Goal: Task Accomplishment & Management: Complete application form

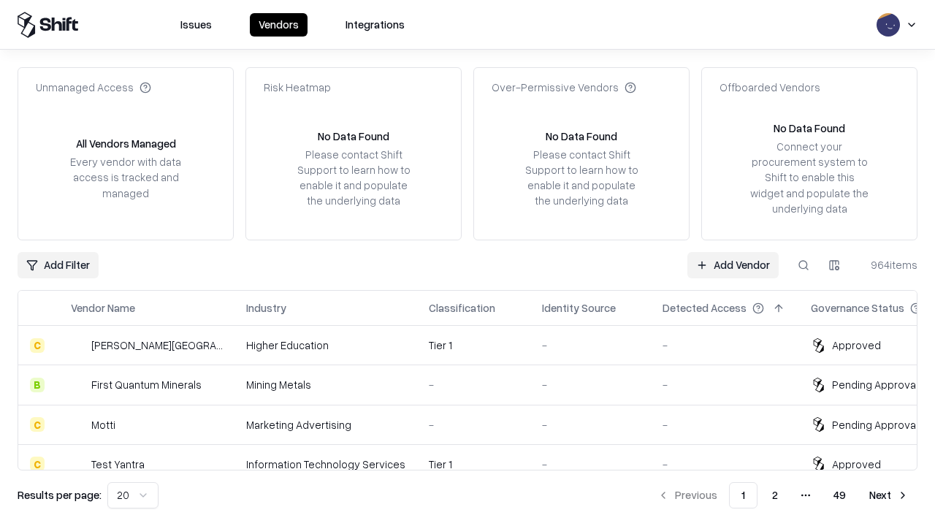
click at [733, 265] on link "Add Vendor" at bounding box center [733, 265] width 91 height 26
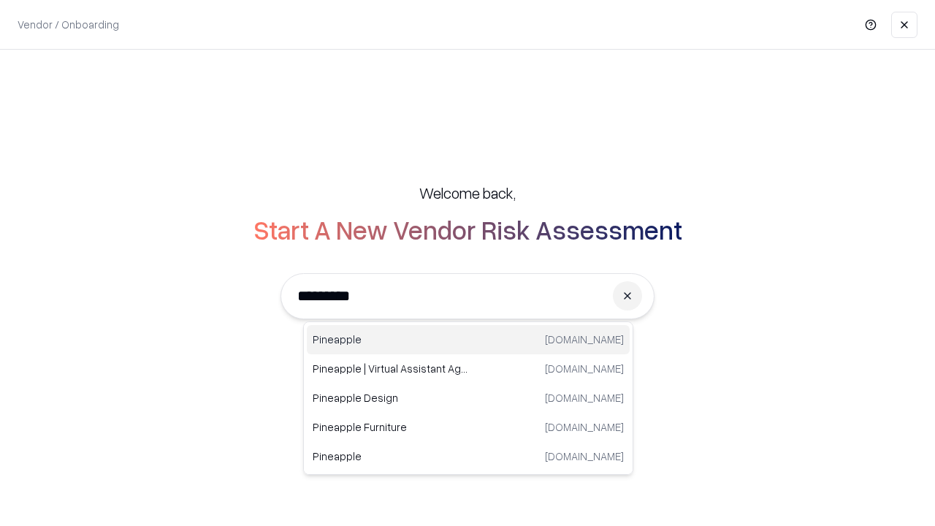
click at [468, 340] on div "Pineapple [DOMAIN_NAME]" at bounding box center [468, 339] width 323 height 29
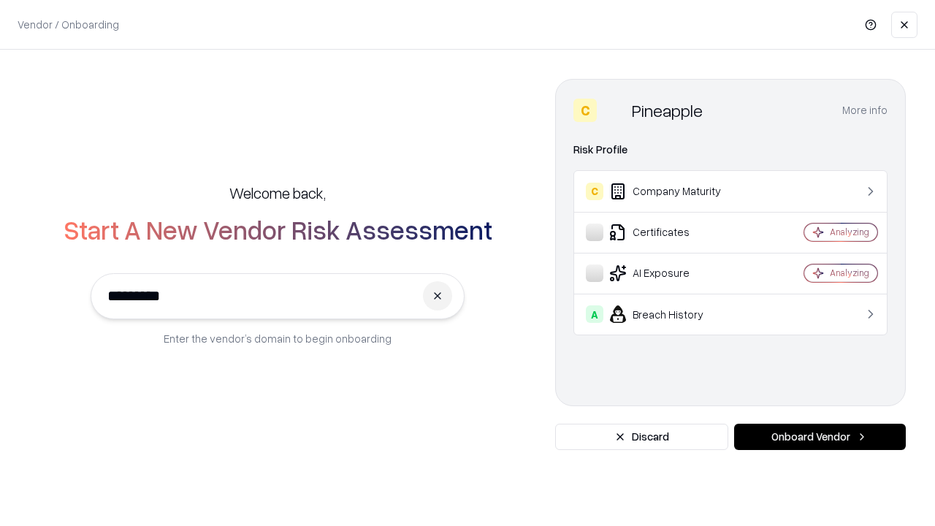
type input "*********"
click at [820, 437] on button "Onboard Vendor" at bounding box center [820, 437] width 172 height 26
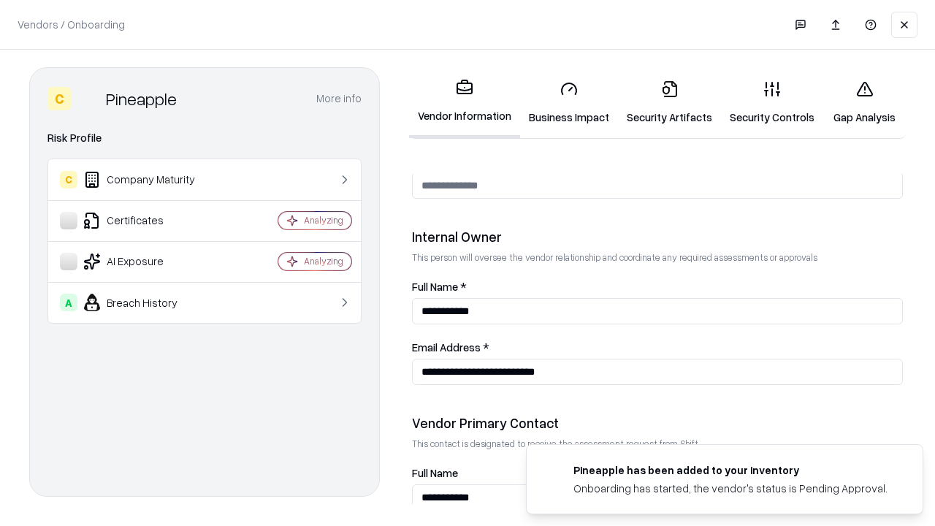
scroll to position [757, 0]
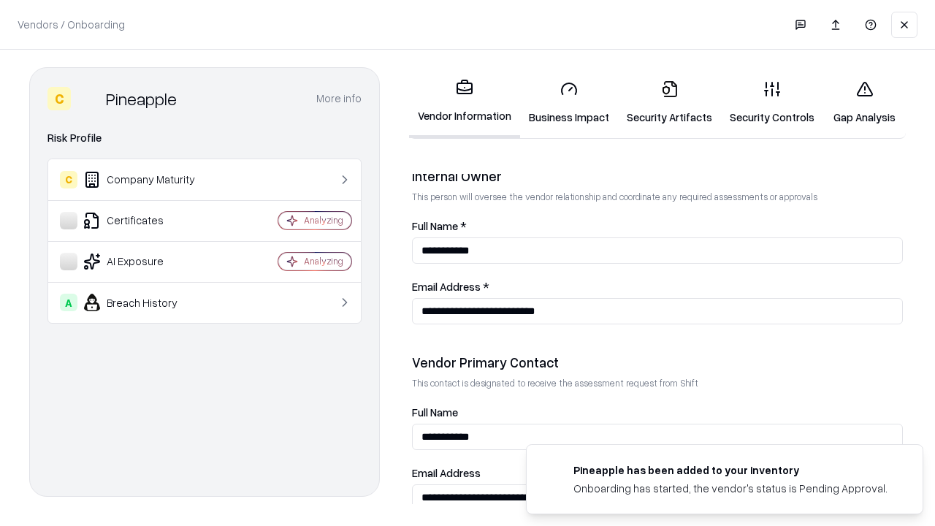
click at [569, 102] on link "Business Impact" at bounding box center [569, 103] width 98 height 68
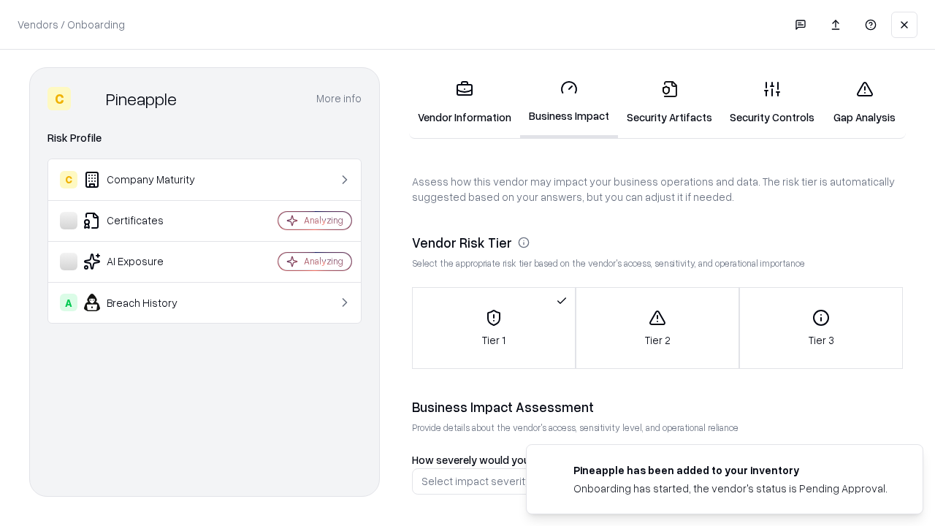
click at [864, 102] on link "Gap Analysis" at bounding box center [865, 103] width 83 height 68
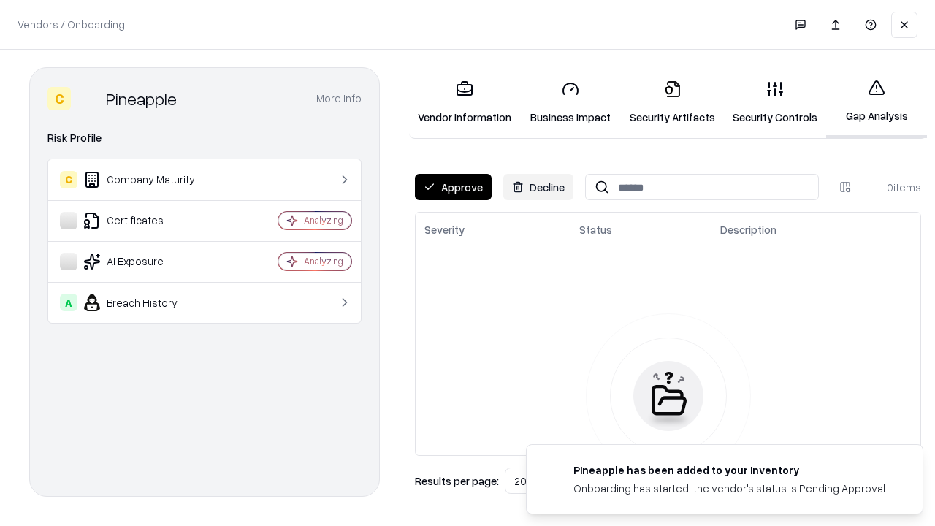
click at [453, 187] on button "Approve" at bounding box center [453, 187] width 77 height 26
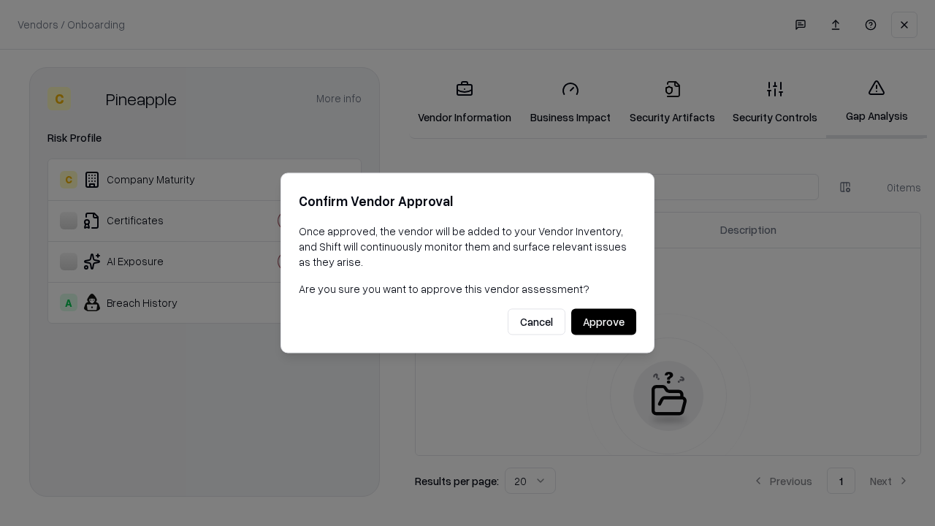
click at [604, 322] on button "Approve" at bounding box center [603, 322] width 65 height 26
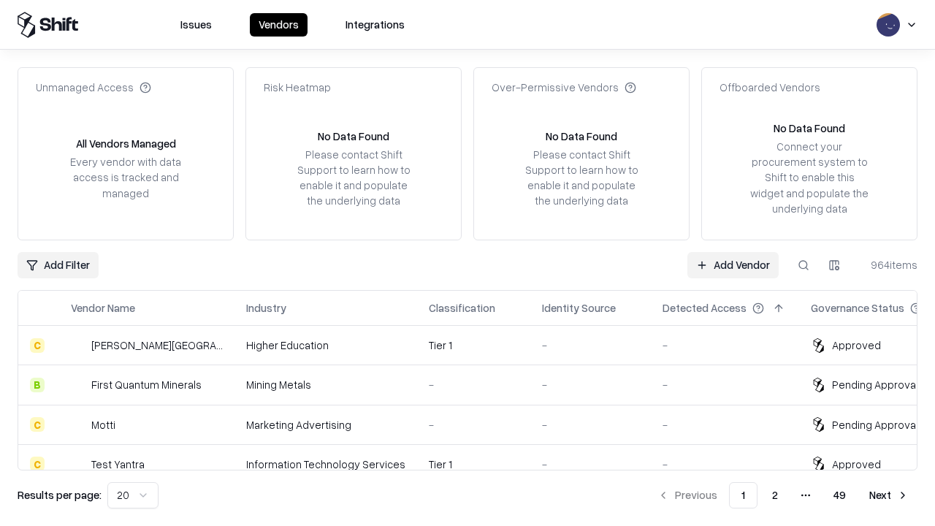
type input "*********"
click at [733, 265] on link "Add Vendor" at bounding box center [733, 265] width 91 height 26
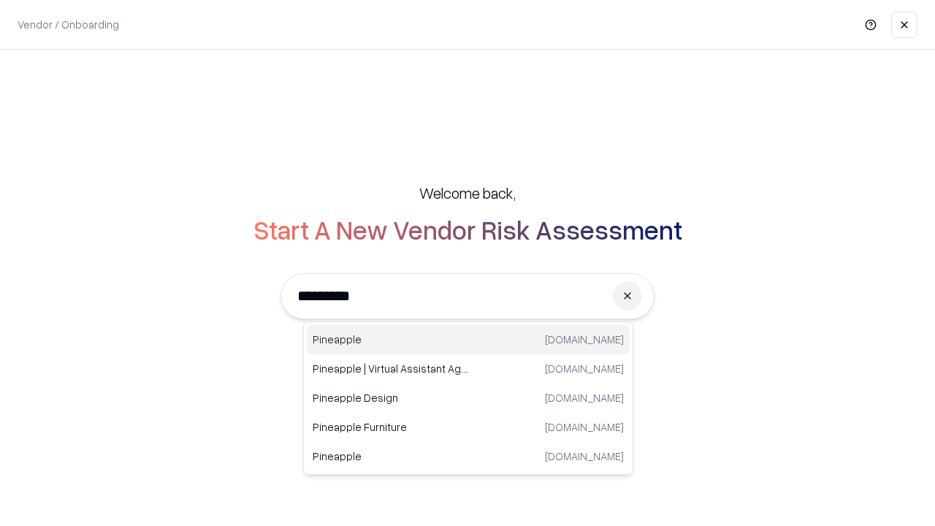
click at [468, 340] on div "Pineapple [DOMAIN_NAME]" at bounding box center [468, 339] width 323 height 29
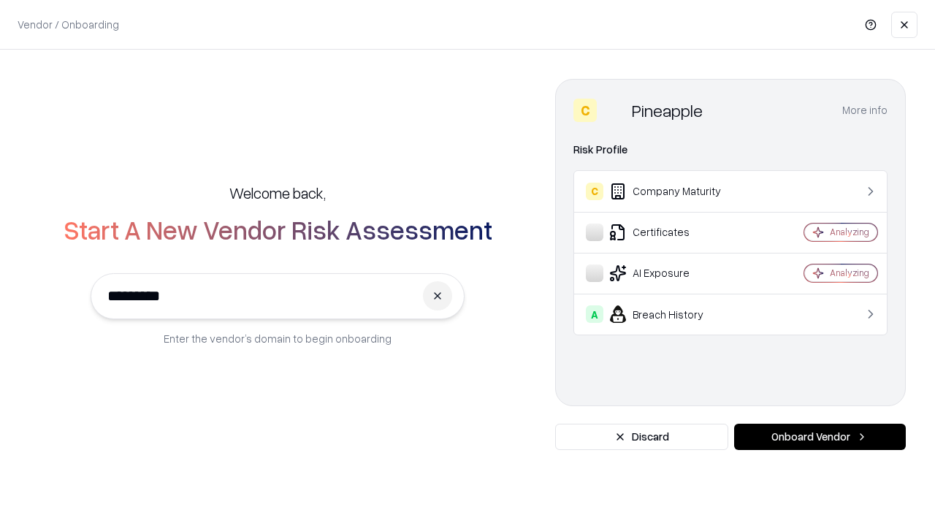
type input "*********"
click at [820, 437] on button "Onboard Vendor" at bounding box center [820, 437] width 172 height 26
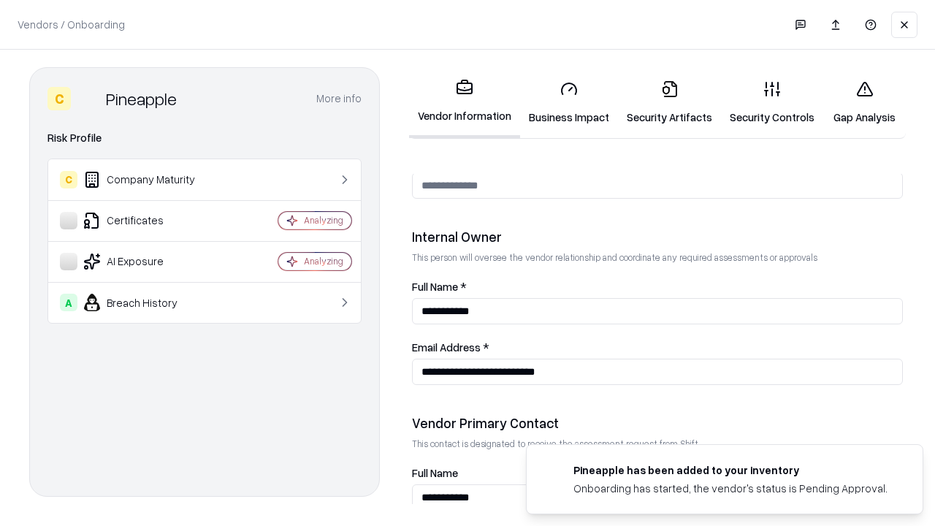
scroll to position [757, 0]
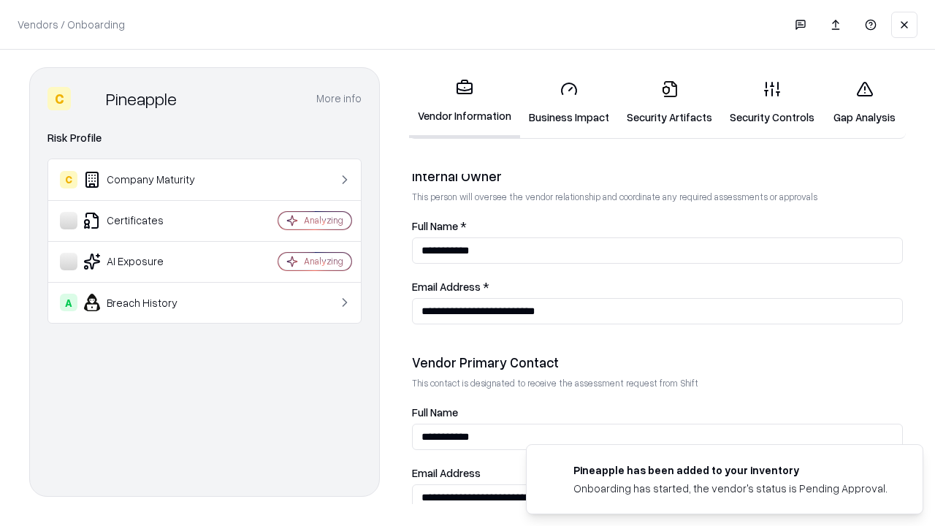
click at [864, 102] on link "Gap Analysis" at bounding box center [865, 103] width 83 height 68
